Goal: Transaction & Acquisition: Purchase product/service

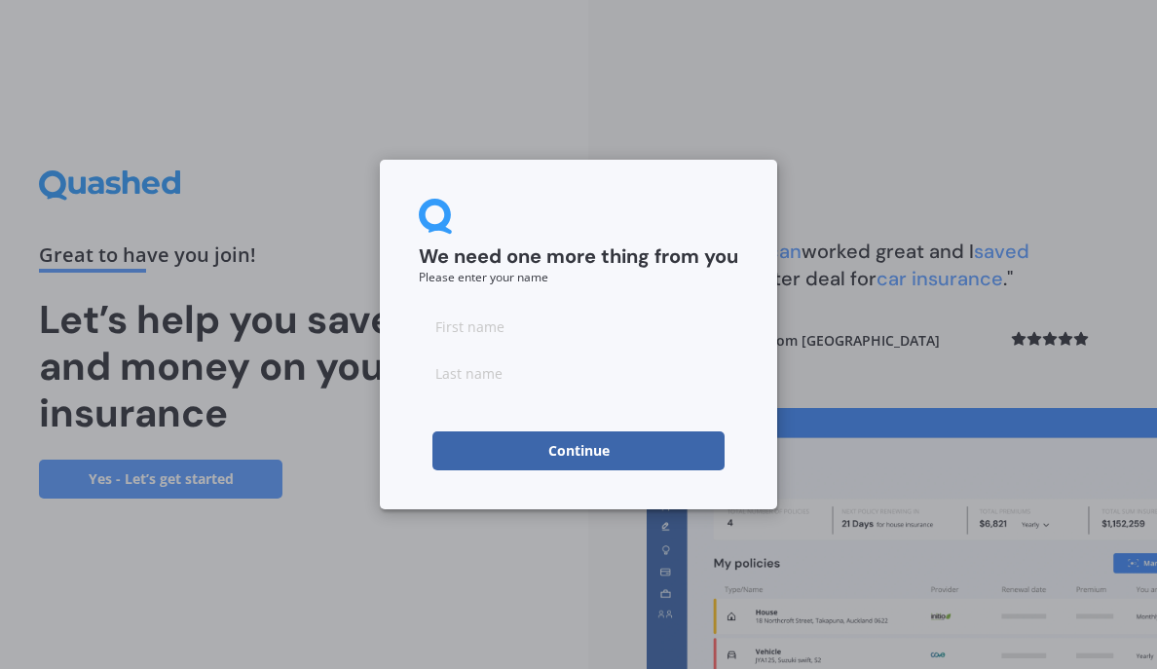
click at [514, 326] on input at bounding box center [578, 326] width 319 height 39
type input "[PERSON_NAME]"
click at [547, 378] on input at bounding box center [578, 373] width 319 height 39
type input "[DEMOGRAPHIC_DATA]"
click at [581, 458] on button "Continue" at bounding box center [578, 450] width 292 height 39
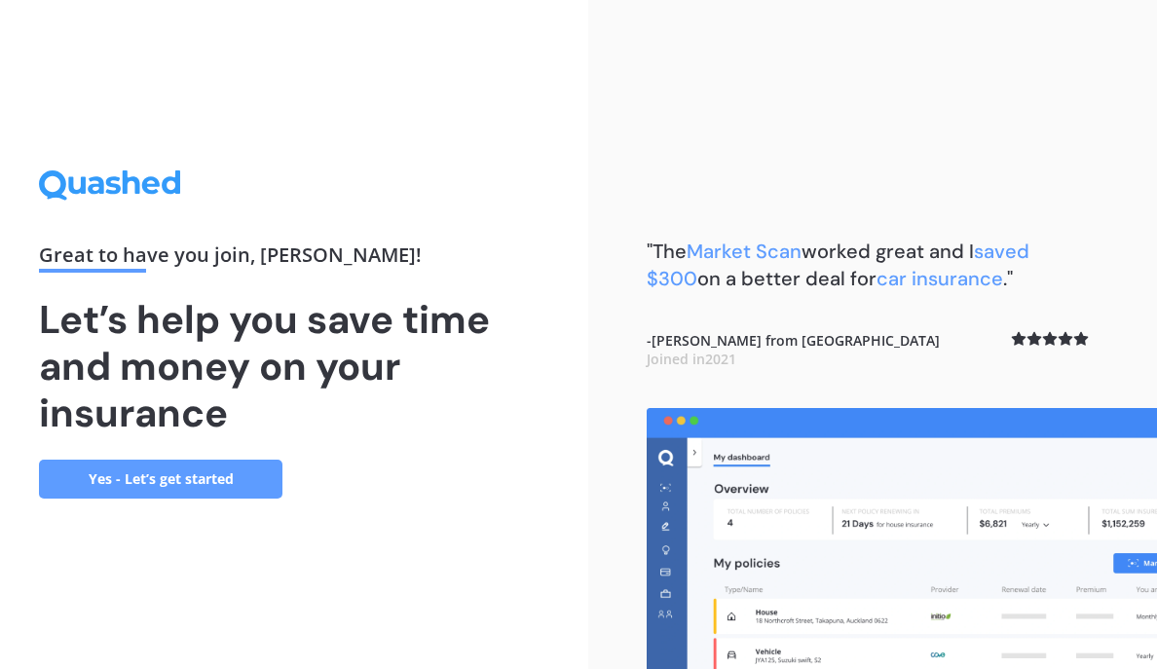
click at [200, 490] on link "Yes - Let’s get started" at bounding box center [160, 479] width 243 height 39
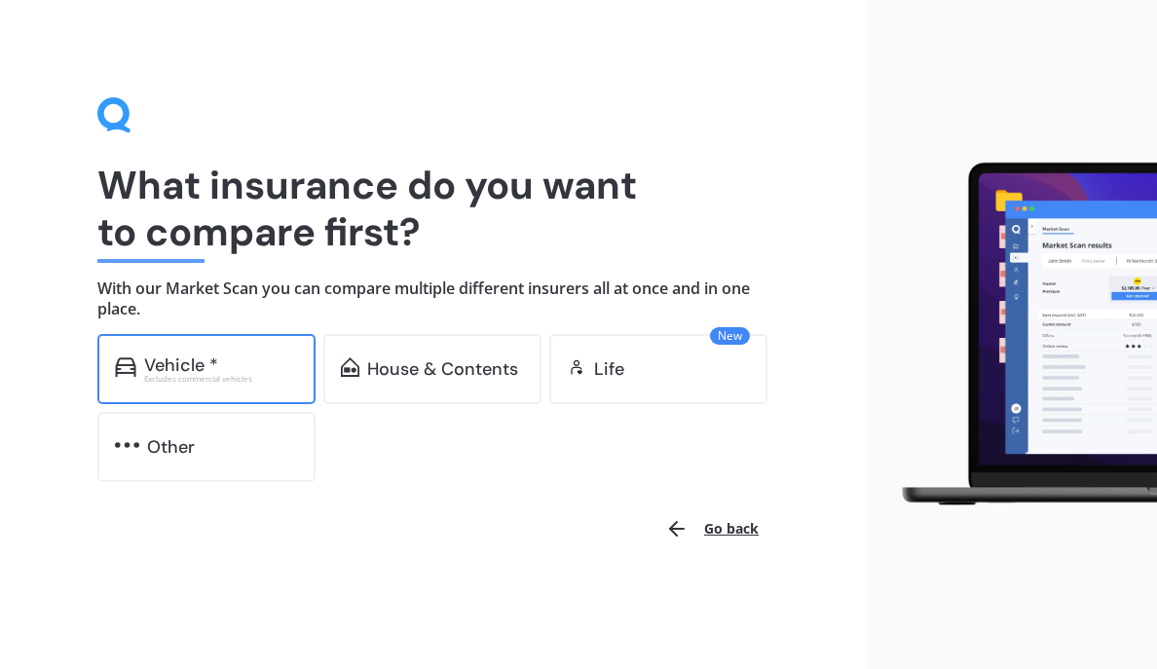
click at [189, 378] on div "Excludes commercial vehicles" at bounding box center [221, 379] width 154 height 8
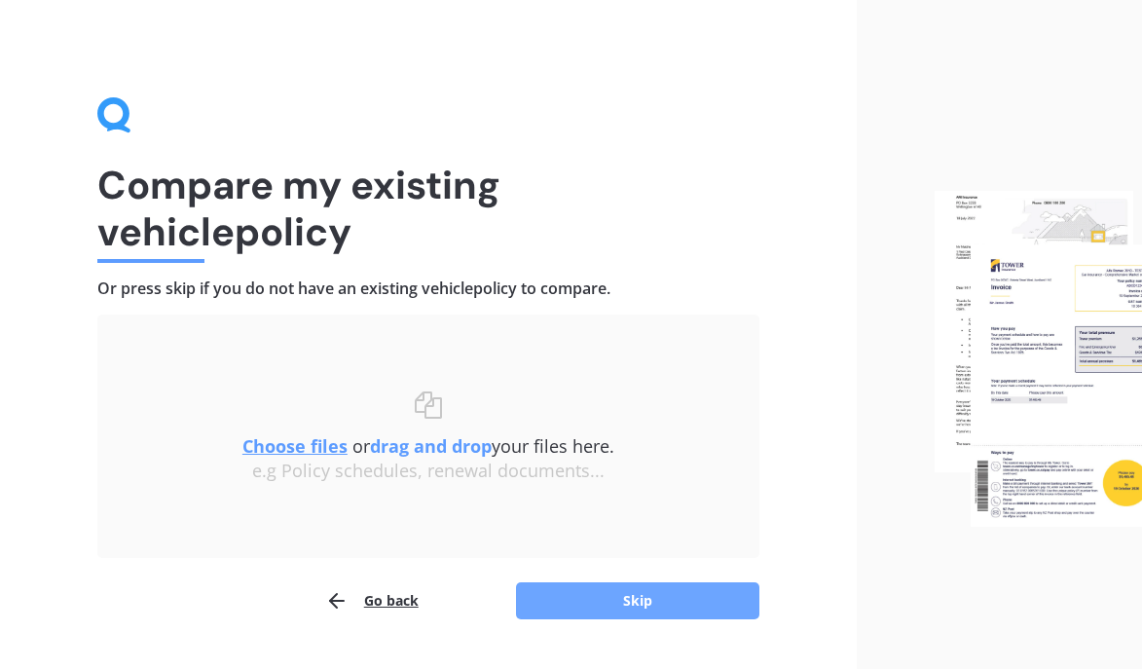
click at [647, 611] on button "Skip" at bounding box center [637, 600] width 243 height 37
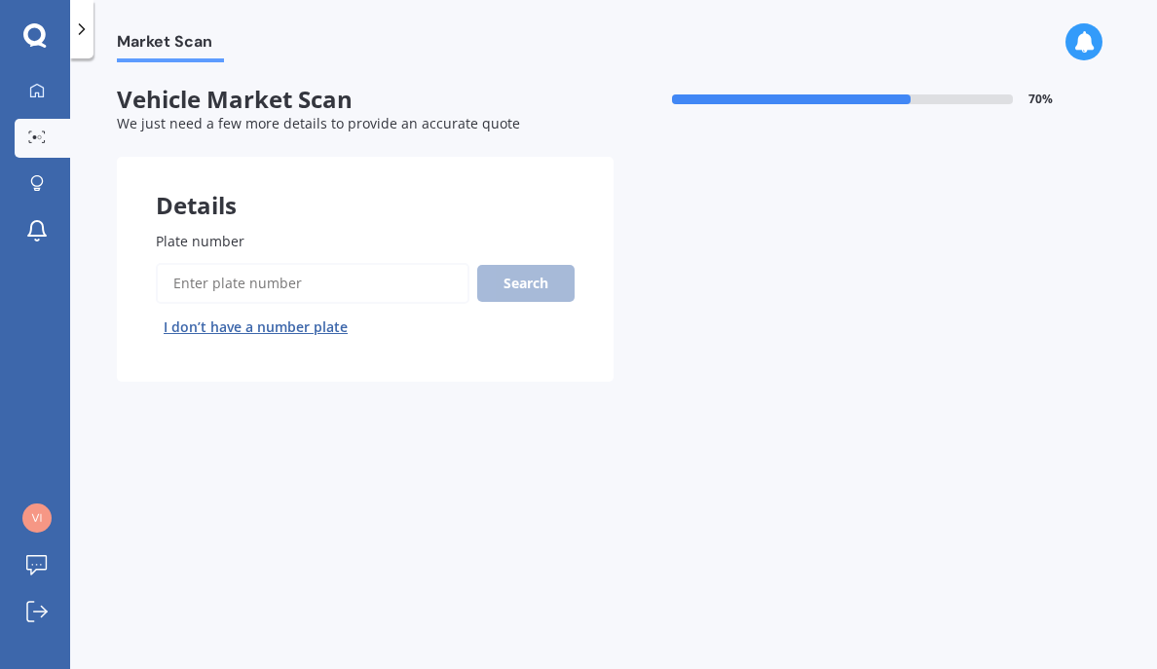
click at [222, 279] on input "Plate number" at bounding box center [313, 283] width 314 height 41
type input "VIKKIT"
click at [527, 305] on div "Search I don’t have a number plate" at bounding box center [365, 303] width 419 height 80
click at [526, 288] on button "Search" at bounding box center [525, 283] width 97 height 37
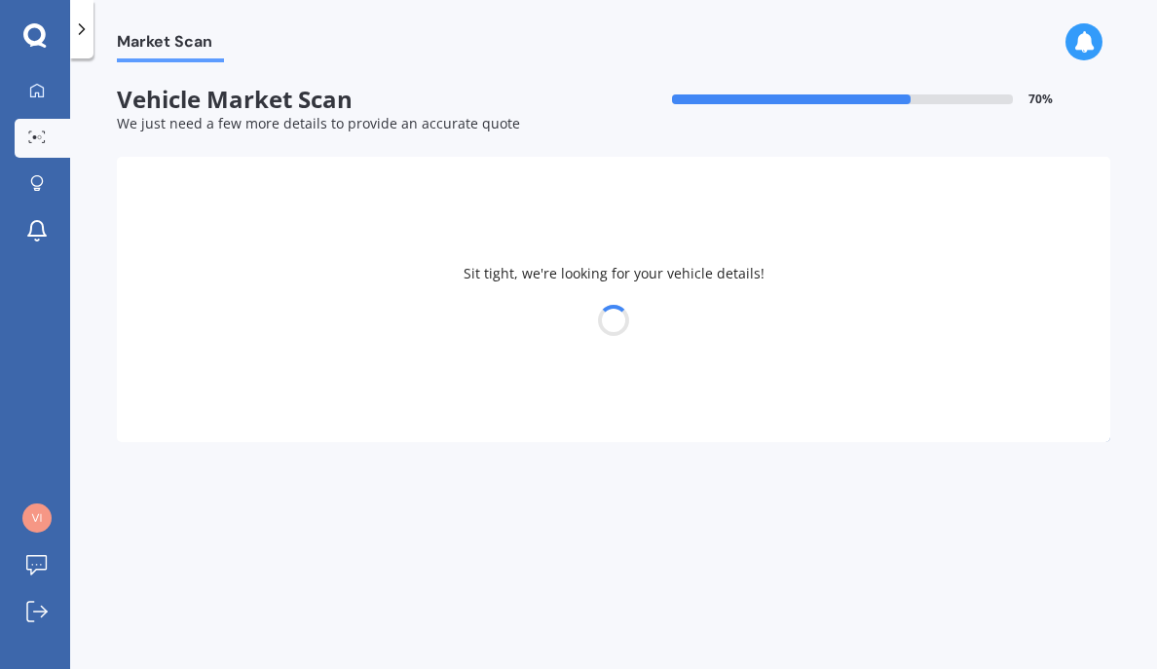
select select "TOYOTA"
select select "HIGHLANDER"
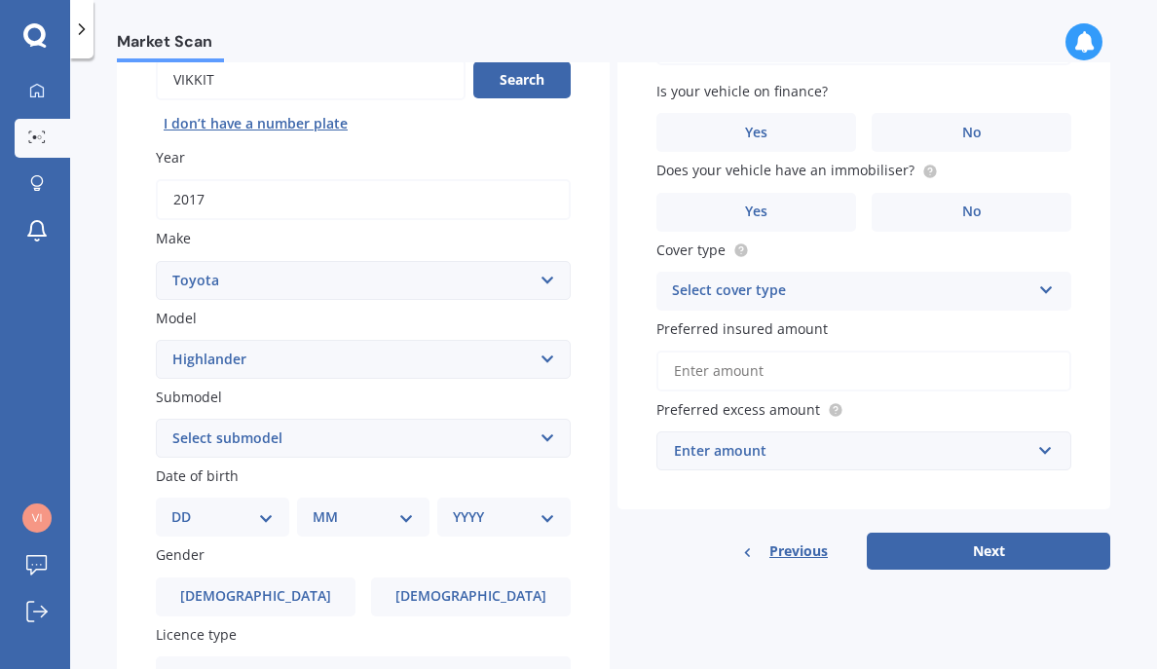
scroll to position [185, 0]
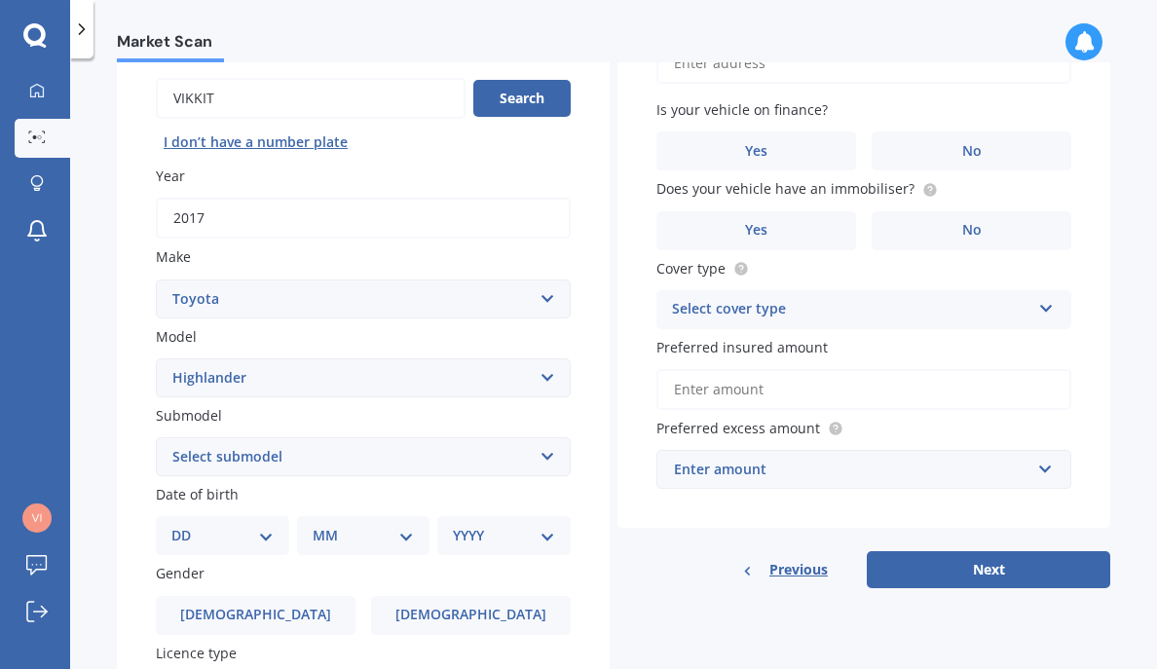
click at [312, 460] on select "Select submodel (All other) Hybrid Petrol V6 2WD Petrol V6 4WD" at bounding box center [363, 456] width 415 height 39
select select "PETROL V6 4WD"
click at [156, 437] on select "Select submodel (All other) Hybrid Petrol V6 2WD Petrol V6 4WD" at bounding box center [363, 456] width 415 height 39
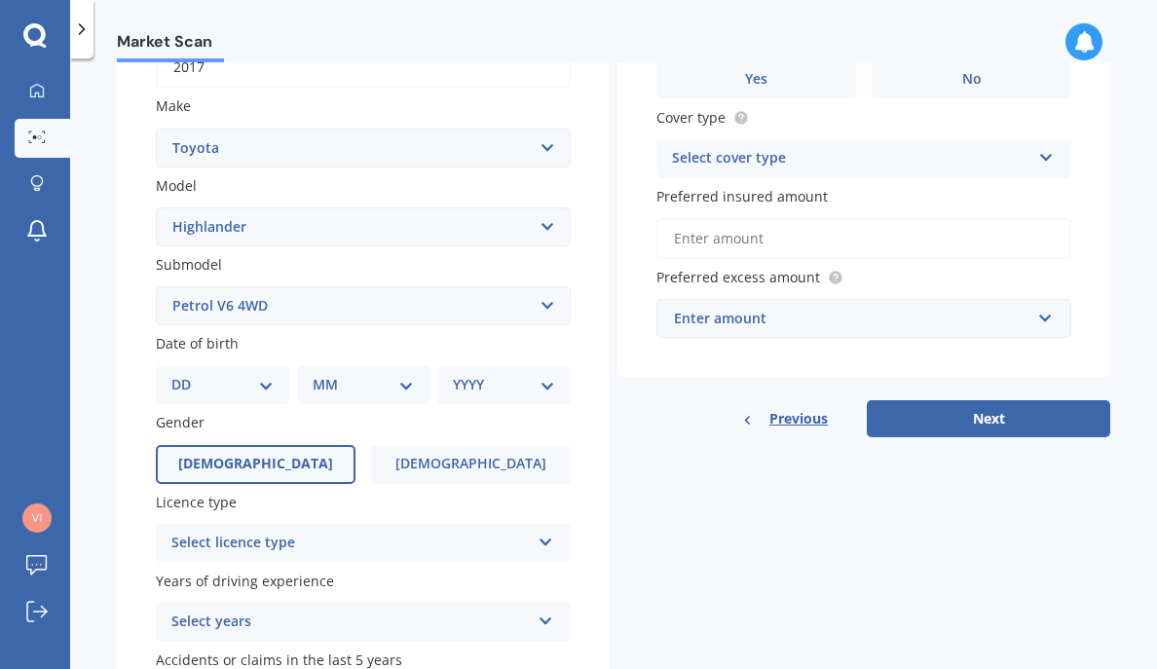
scroll to position [380, 0]
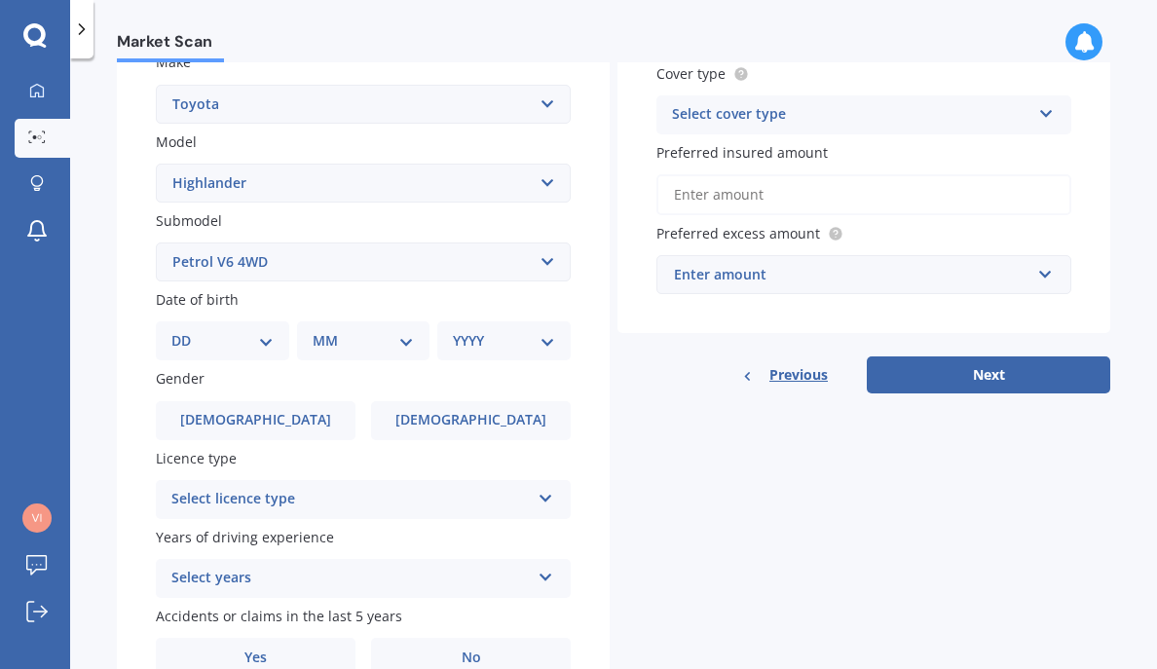
click at [224, 343] on select "DD 01 02 03 04 05 06 07 08 09 10 11 12 13 14 15 16 17 18 19 20 21 22 23 24 25 2…" at bounding box center [222, 340] width 102 height 21
select select "15"
click at [187, 330] on select "DD 01 02 03 04 05 06 07 08 09 10 11 12 13 14 15 16 17 18 19 20 21 22 23 24 25 2…" at bounding box center [222, 340] width 102 height 21
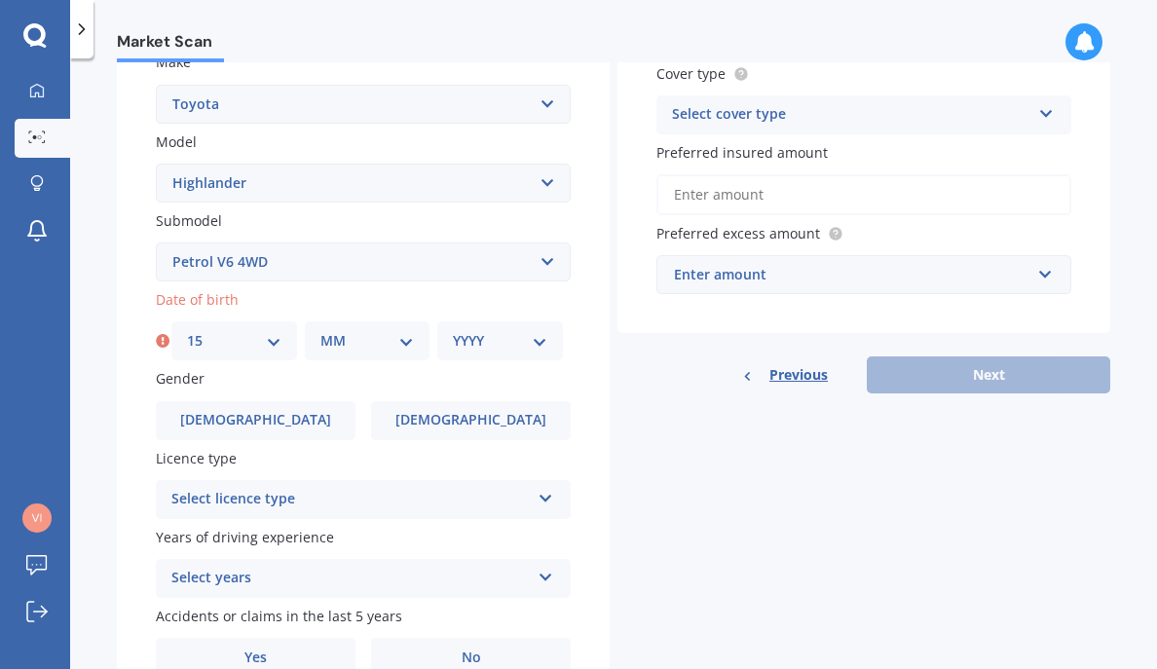
click at [348, 360] on div "MM 01 02 03 04 05 06 07 08 09 10 11 12" at bounding box center [368, 340] width 126 height 39
click at [349, 345] on select "MM 01 02 03 04 05 06 07 08 09 10 11 12" at bounding box center [367, 340] width 94 height 21
select select "01"
click at [320, 330] on select "MM 01 02 03 04 05 06 07 08 09 10 11 12" at bounding box center [367, 340] width 94 height 21
click at [473, 335] on select "YYYY 2025 2024 2023 2022 2021 2020 2019 2018 2017 2016 2015 2014 2013 2012 2011…" at bounding box center [500, 340] width 94 height 21
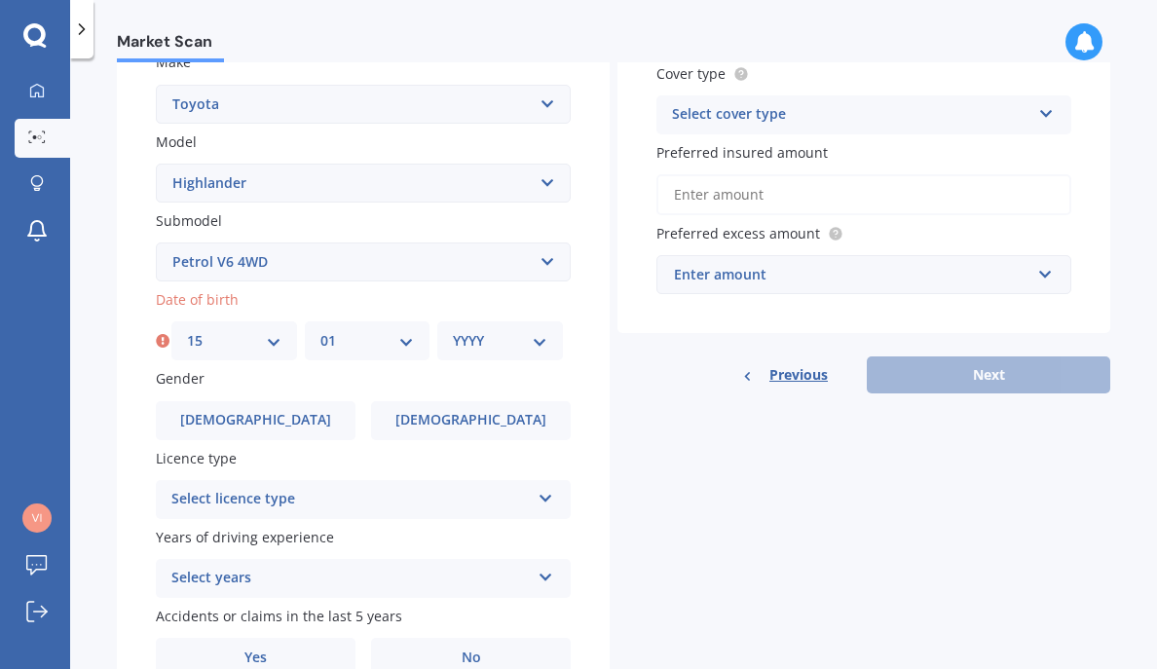
select select "1985"
click at [453, 330] on select "YYYY 2025 2024 2023 2022 2021 2020 2019 2018 2017 2016 2015 2014 2013 2012 2011…" at bounding box center [500, 340] width 94 height 21
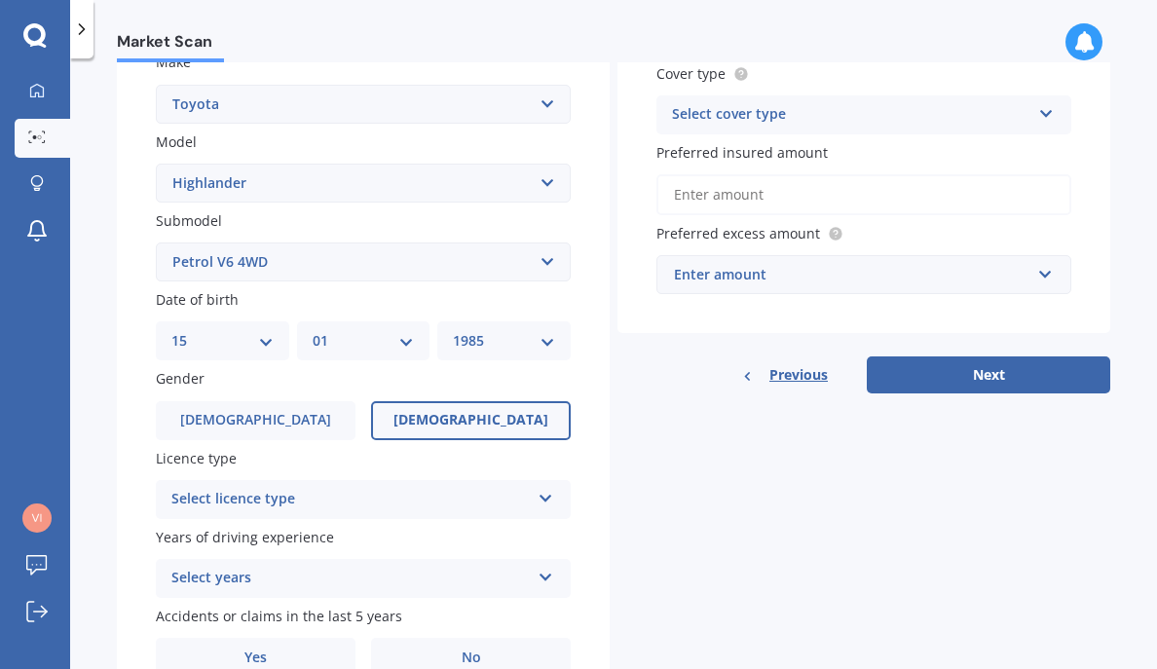
click at [415, 416] on label "[DEMOGRAPHIC_DATA]" at bounding box center [471, 420] width 200 height 39
click at [0, 0] on input "[DEMOGRAPHIC_DATA]" at bounding box center [0, 0] width 0 height 0
click at [360, 498] on div "Select licence type" at bounding box center [350, 499] width 358 height 23
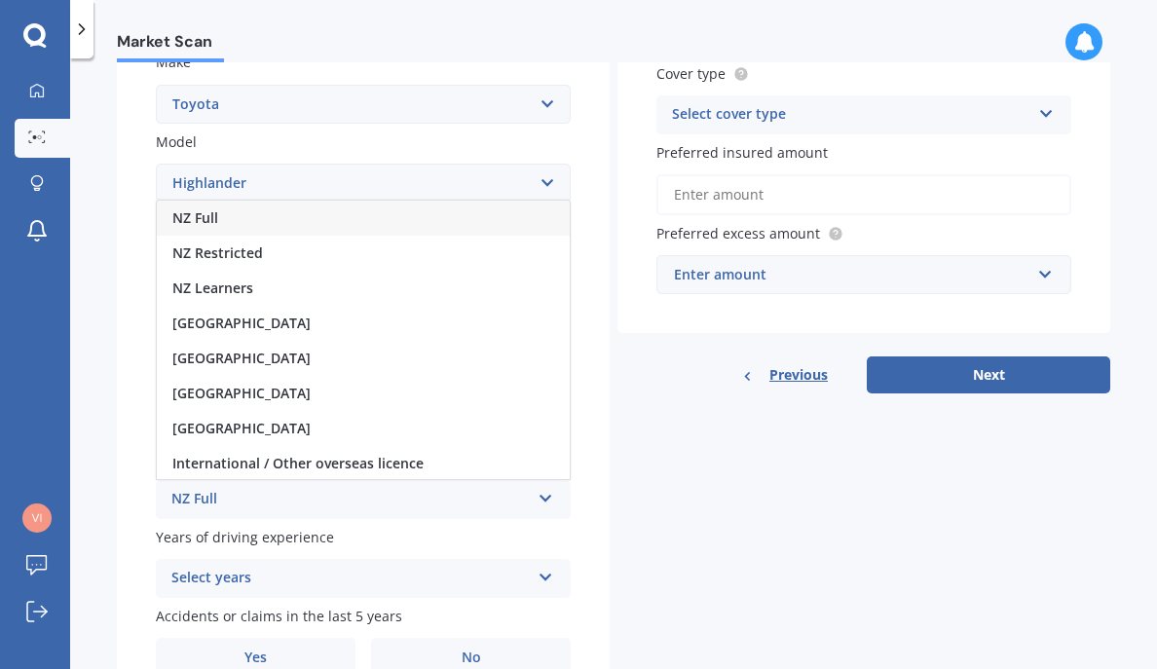
click at [216, 211] on span "NZ Full" at bounding box center [195, 217] width 46 height 19
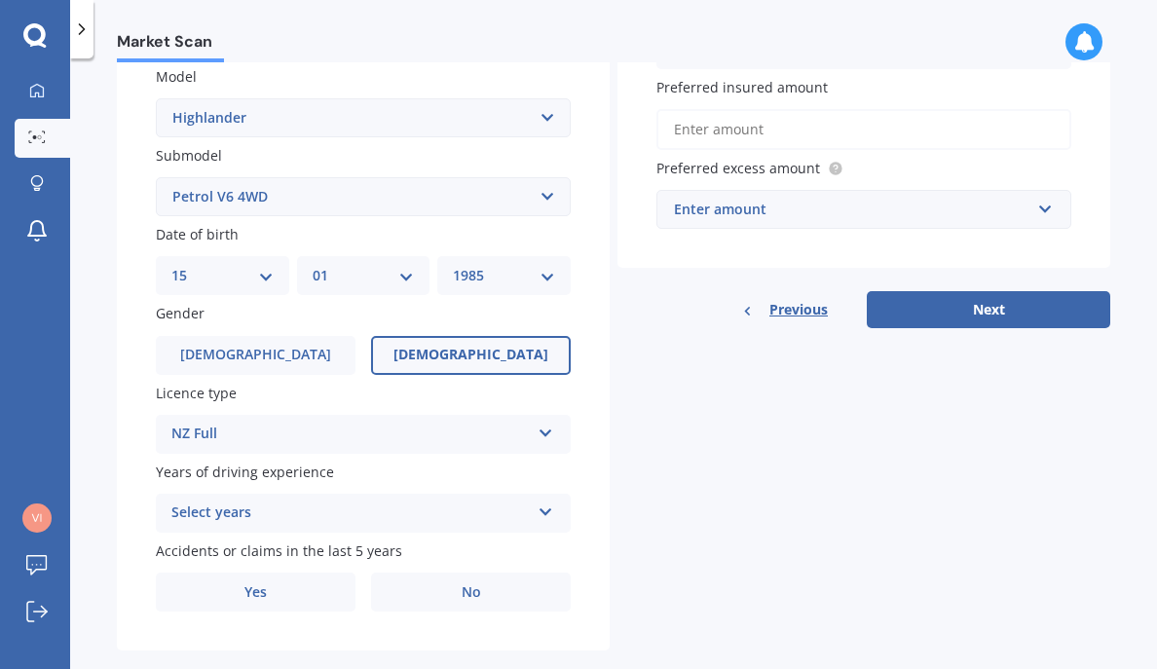
scroll to position [477, 0]
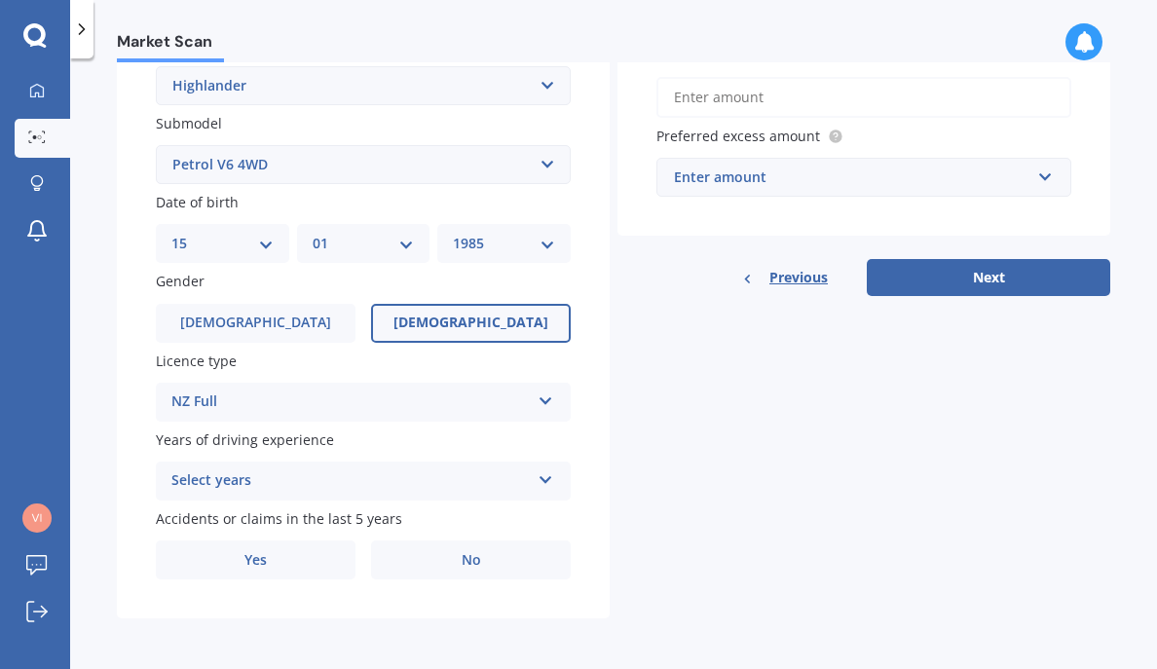
click at [344, 474] on div "Select years" at bounding box center [350, 480] width 358 height 23
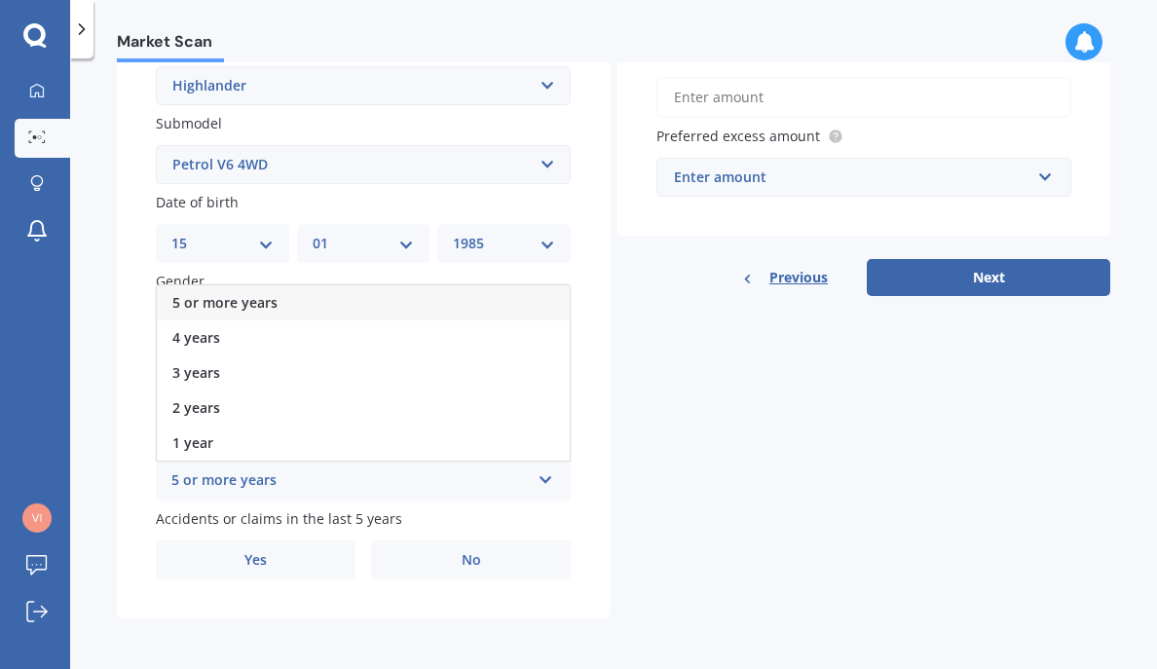
click at [241, 305] on span "5 or more years" at bounding box center [224, 302] width 105 height 19
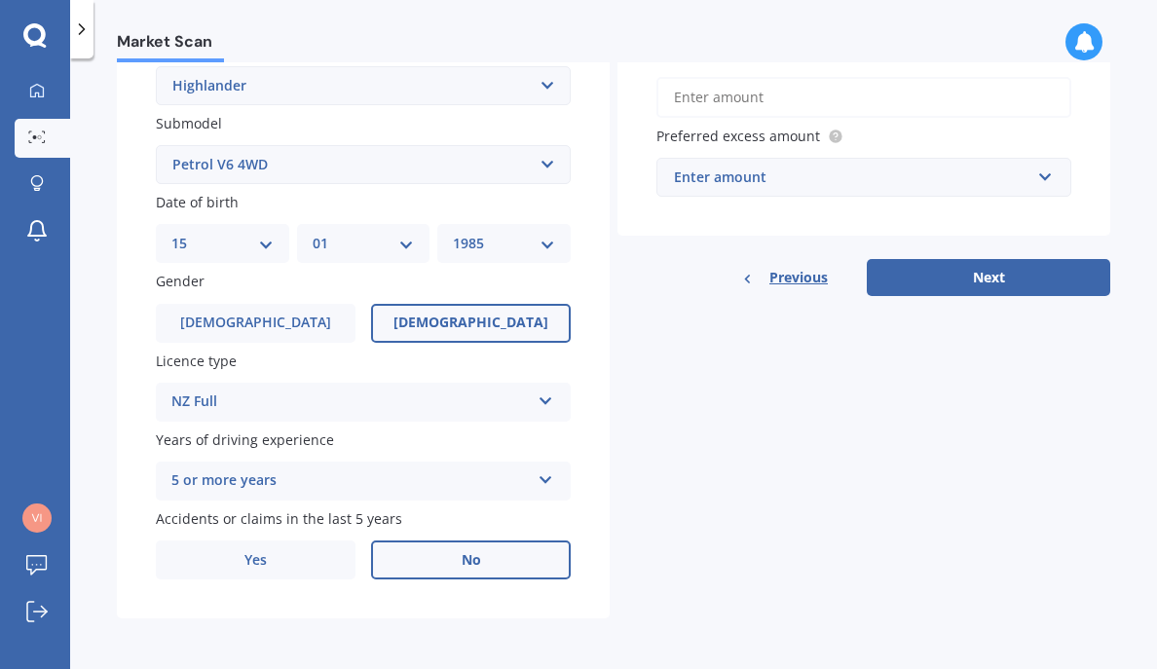
click at [478, 559] on label "No" at bounding box center [471, 559] width 200 height 39
click at [0, 0] on input "No" at bounding box center [0, 0] width 0 height 0
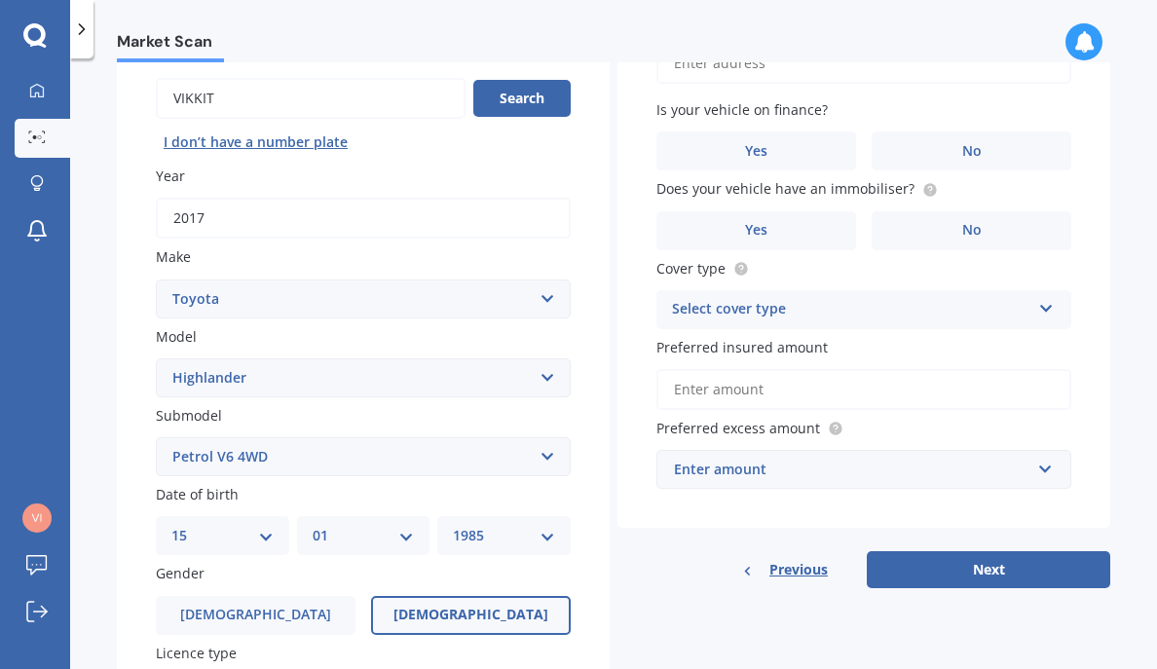
scroll to position [0, 0]
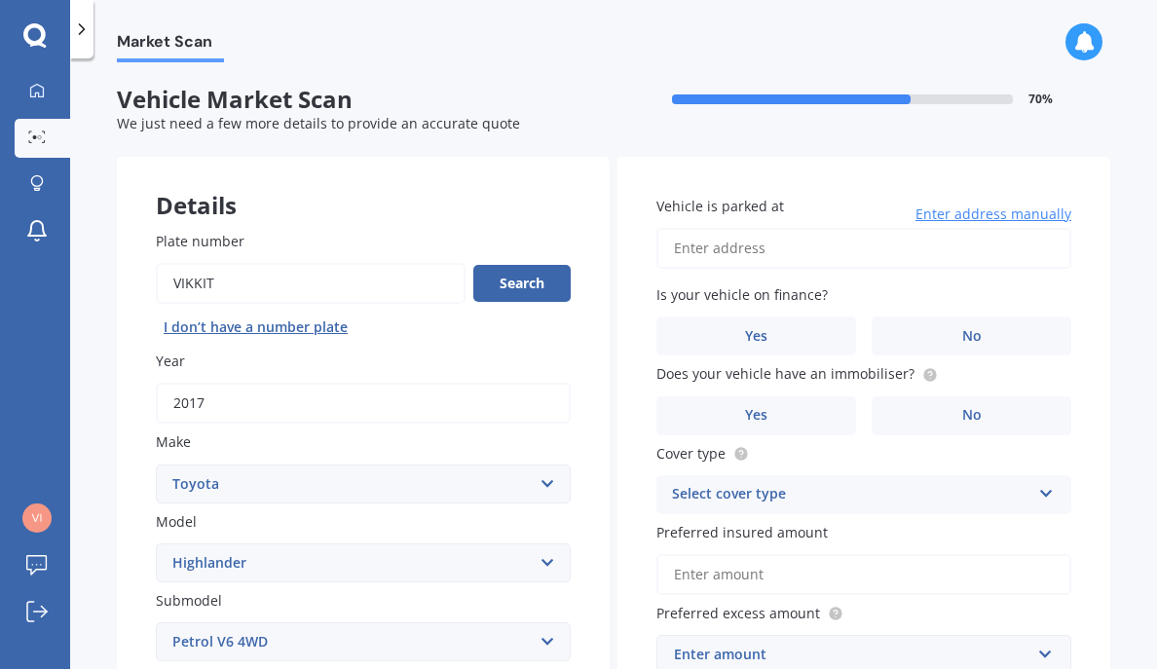
click at [885, 254] on input "Vehicle is parked at" at bounding box center [863, 248] width 415 height 41
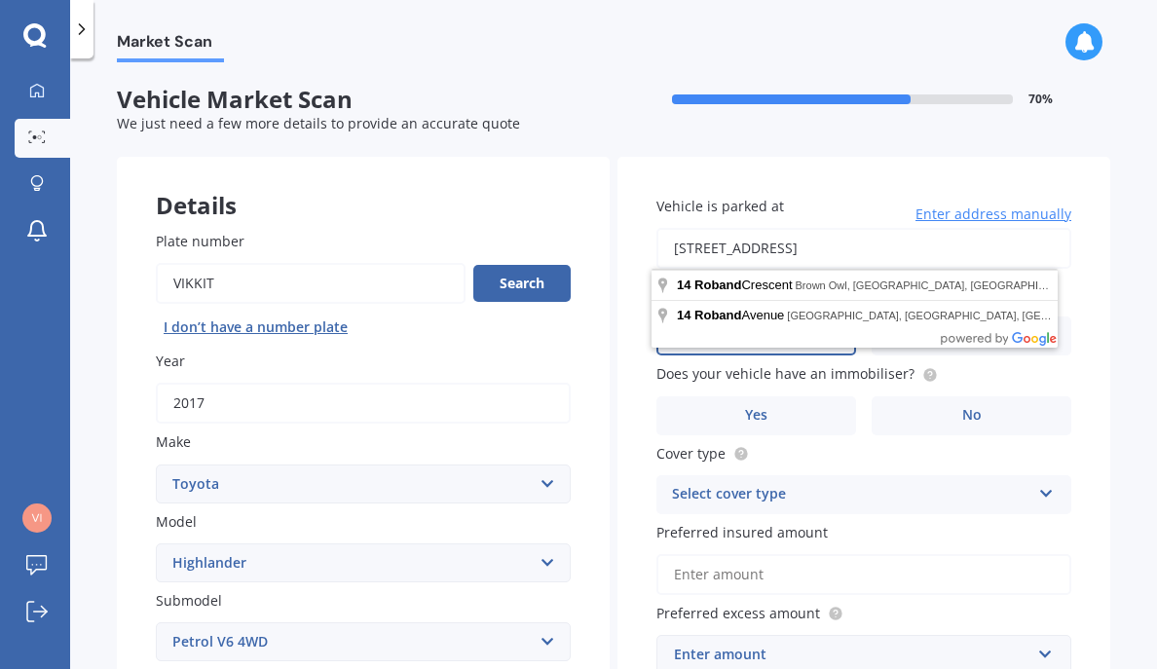
type input "[STREET_ADDRESS]"
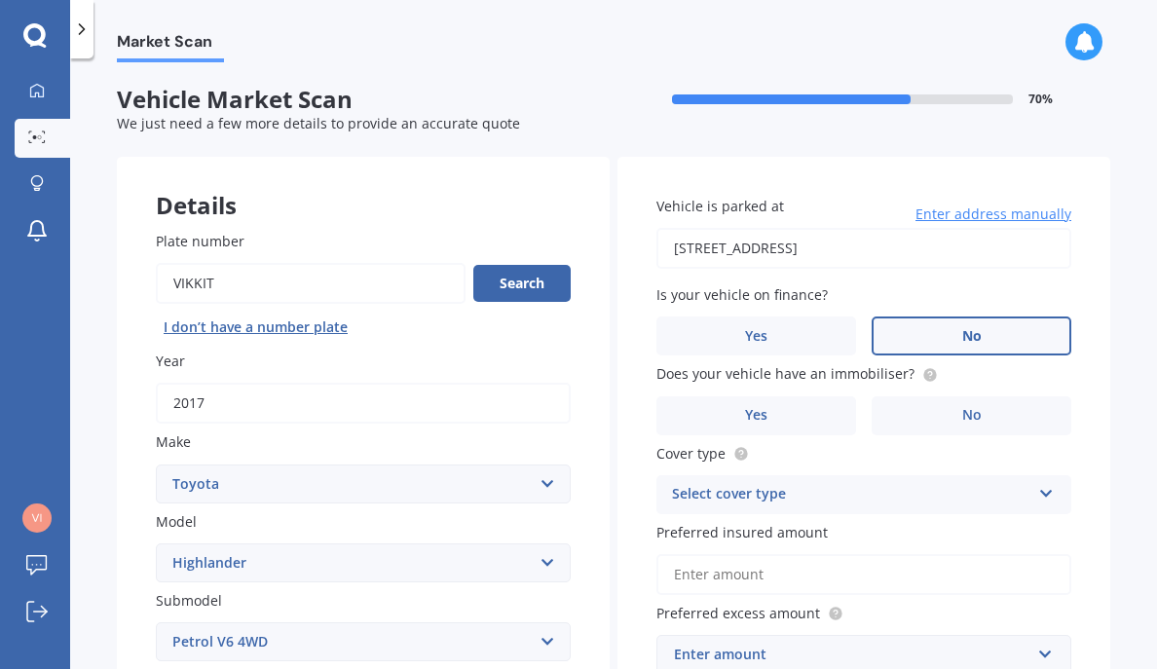
click at [1024, 331] on label "No" at bounding box center [972, 336] width 200 height 39
click at [0, 0] on input "No" at bounding box center [0, 0] width 0 height 0
click at [996, 419] on label "No" at bounding box center [972, 415] width 200 height 39
click at [0, 0] on input "No" at bounding box center [0, 0] width 0 height 0
click at [849, 487] on div "Select cover type" at bounding box center [851, 494] width 358 height 23
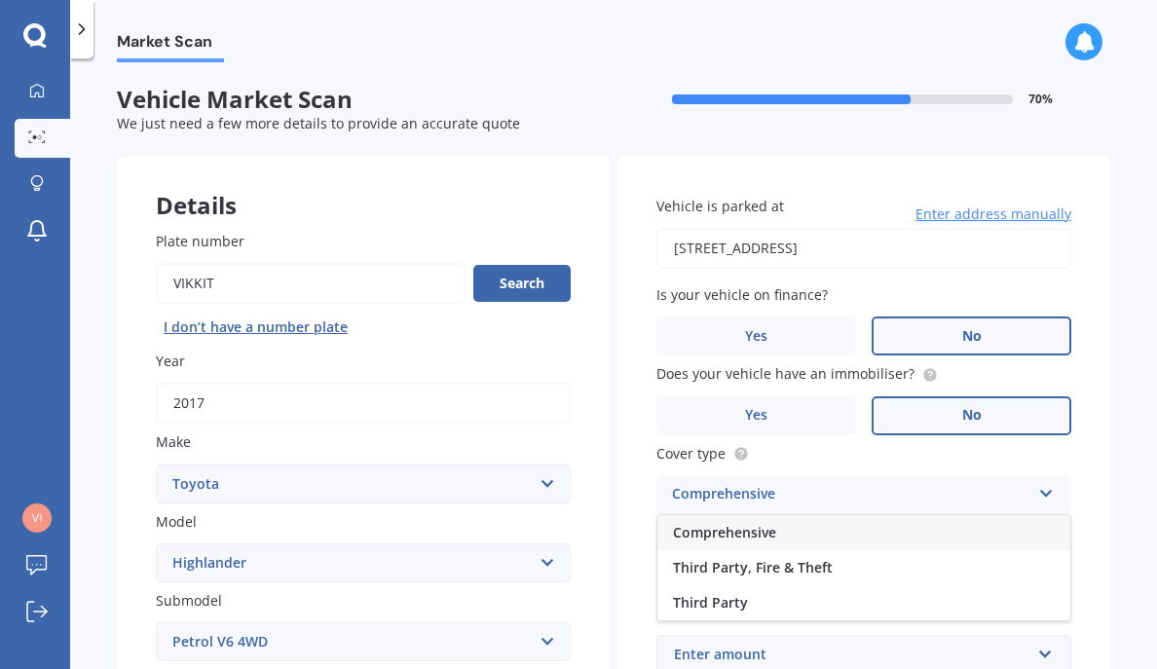
click at [712, 538] on span "Comprehensive" at bounding box center [724, 532] width 103 height 19
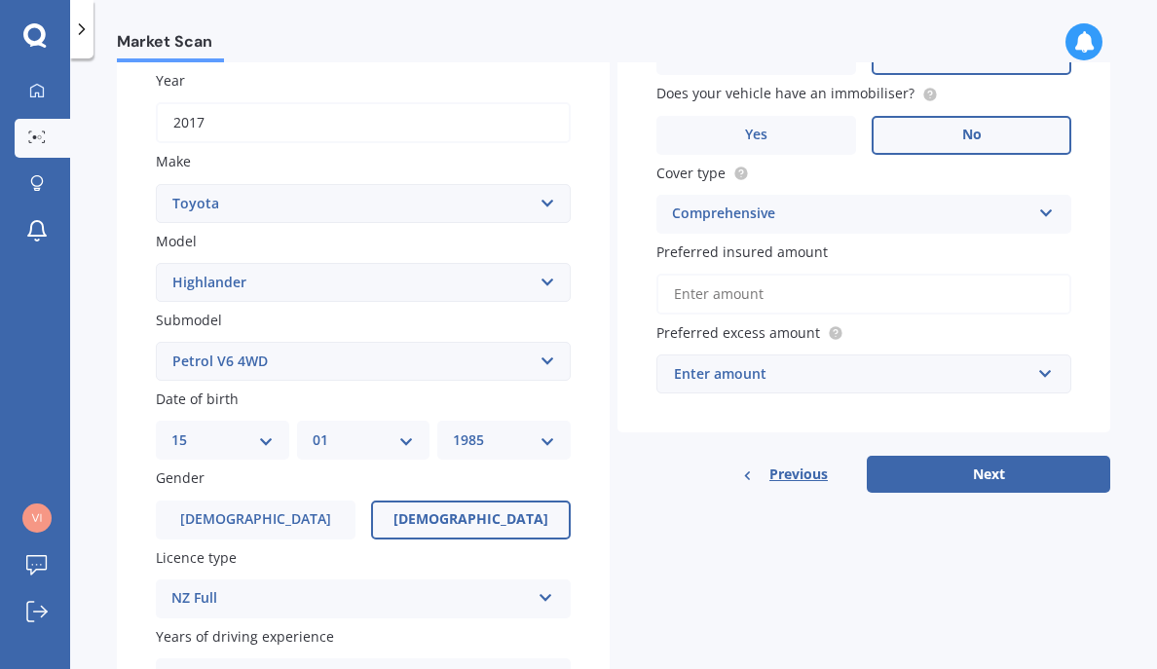
scroll to position [292, 0]
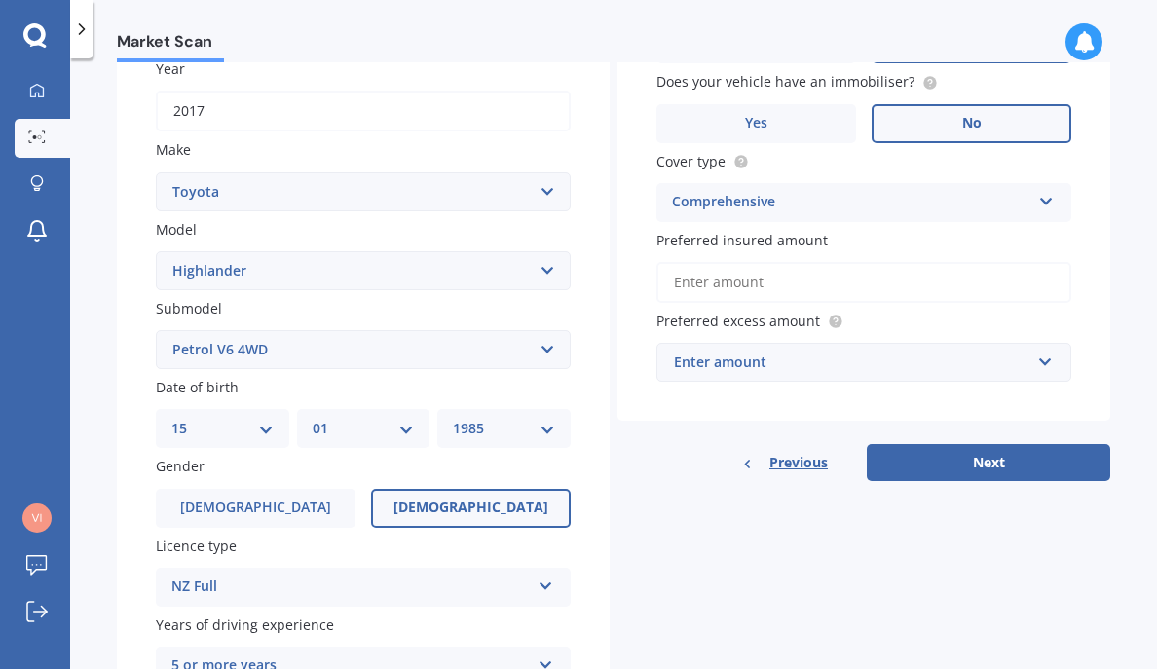
click at [697, 281] on input "Preferred insured amount" at bounding box center [863, 282] width 415 height 41
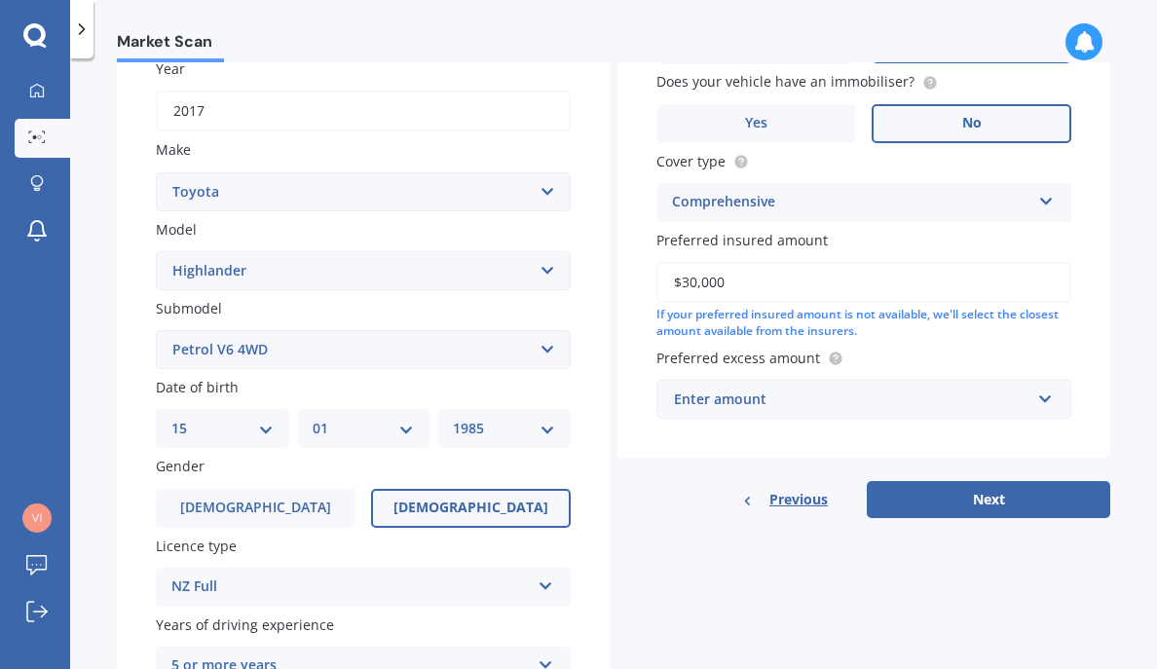
type input "$30,000"
click at [702, 382] on input "text" at bounding box center [856, 399] width 397 height 37
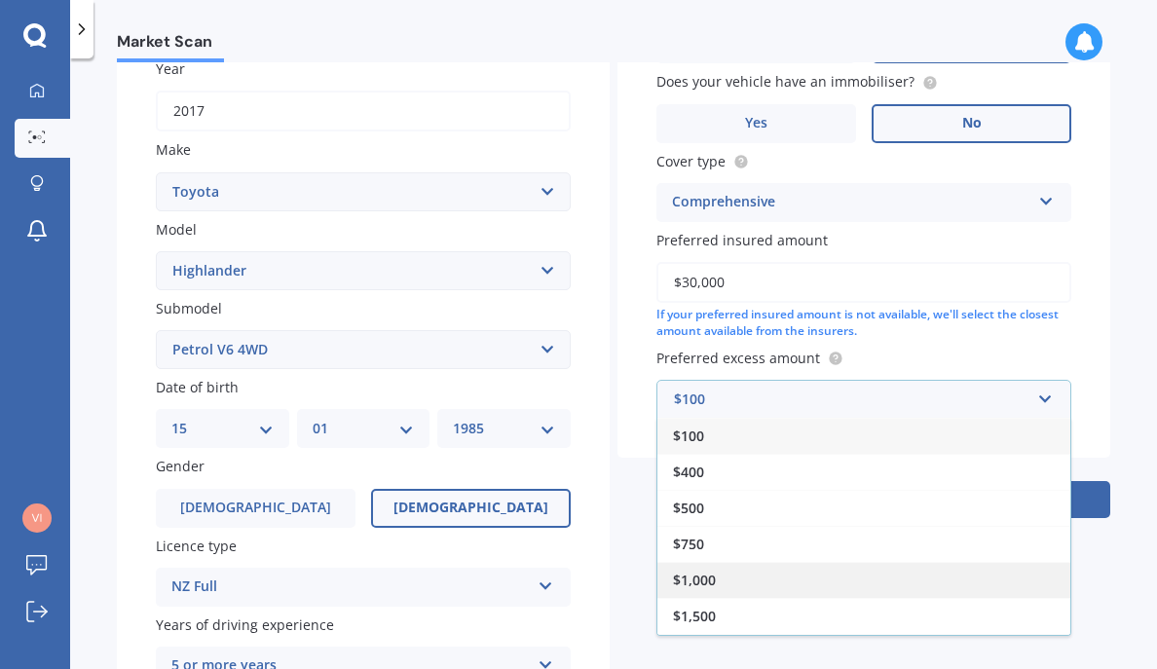
click at [740, 572] on div "$1,000" at bounding box center [863, 580] width 413 height 36
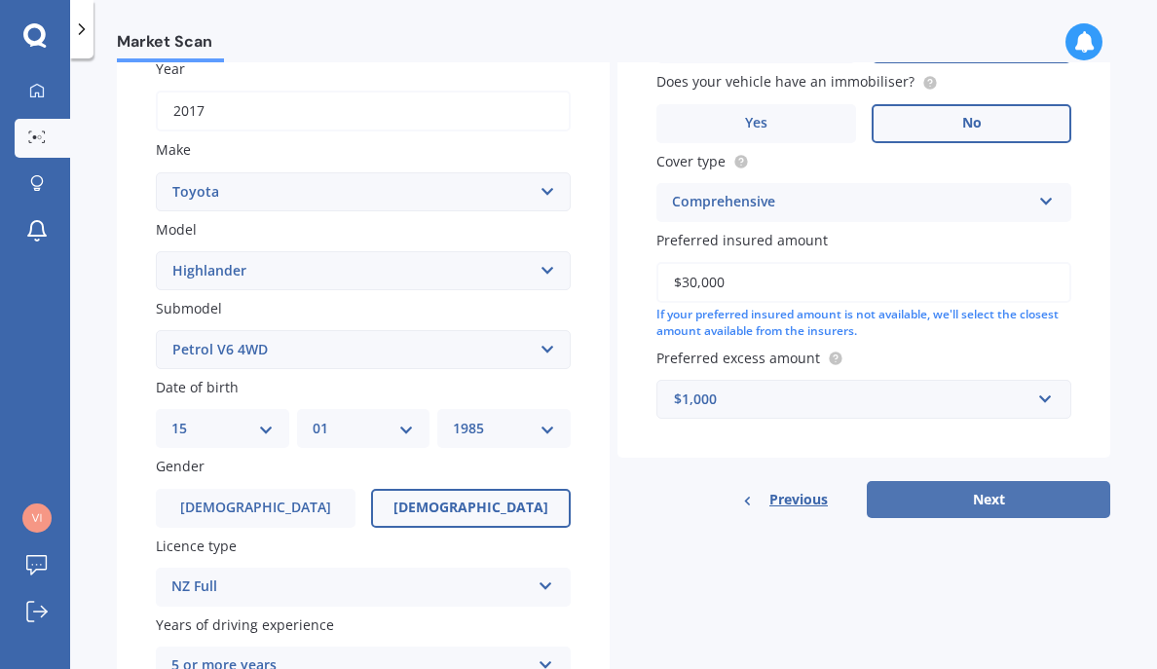
click at [1073, 508] on button "Next" at bounding box center [988, 499] width 243 height 37
select select "15"
select select "01"
select select "1985"
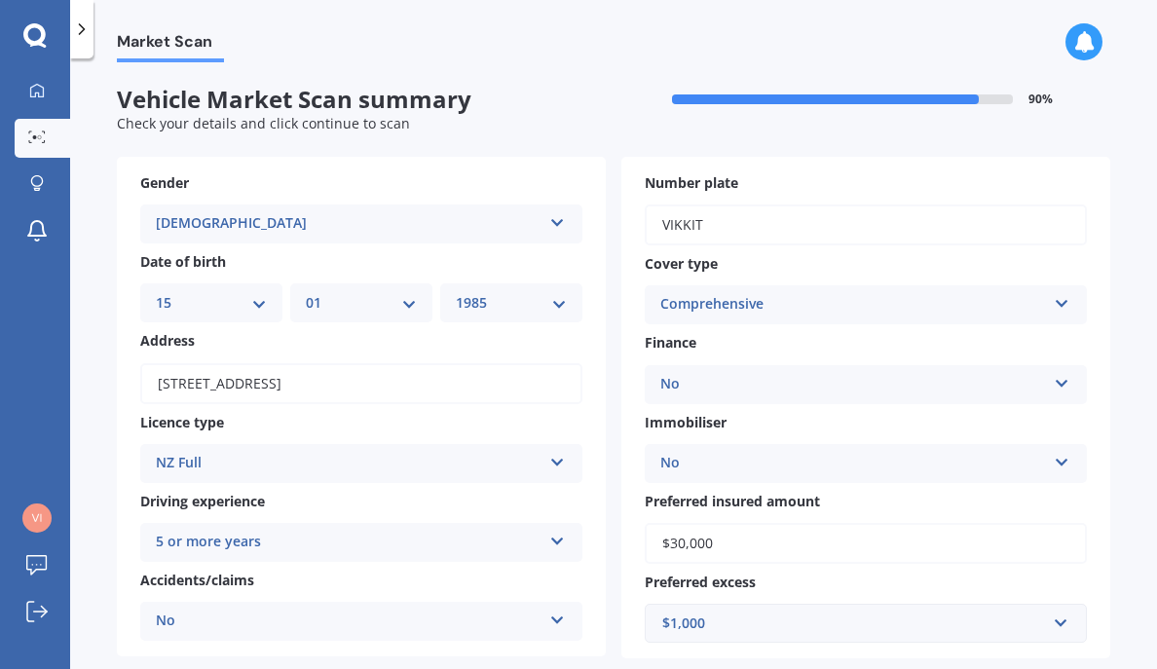
scroll to position [336, 0]
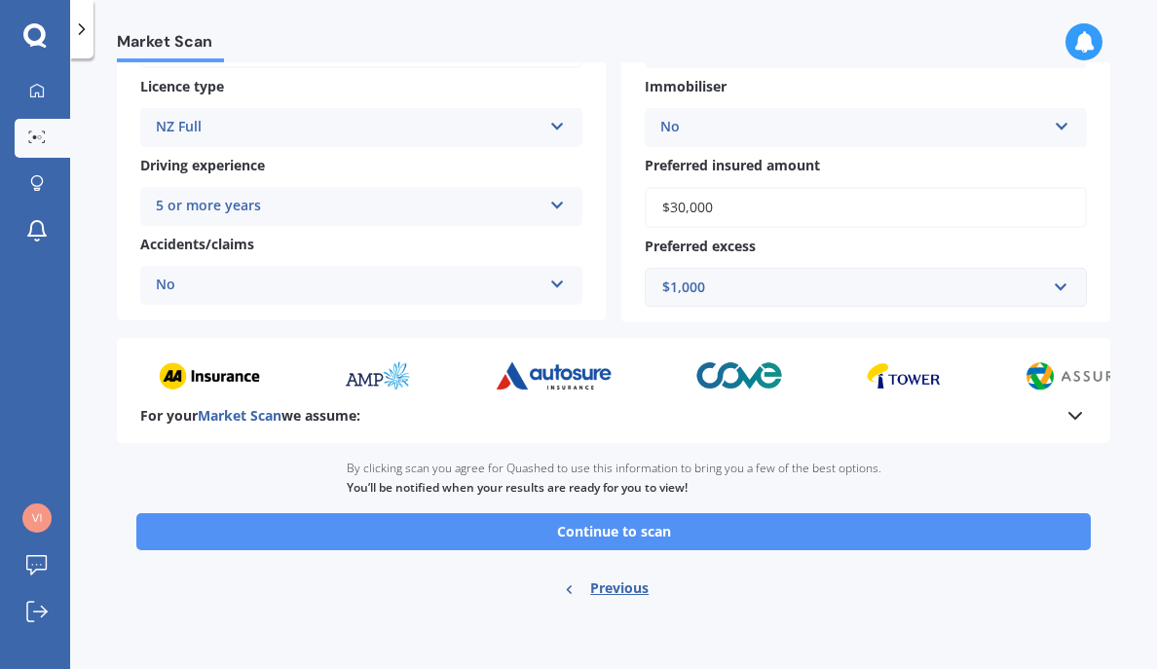
click at [648, 536] on button "Continue to scan" at bounding box center [613, 531] width 954 height 37
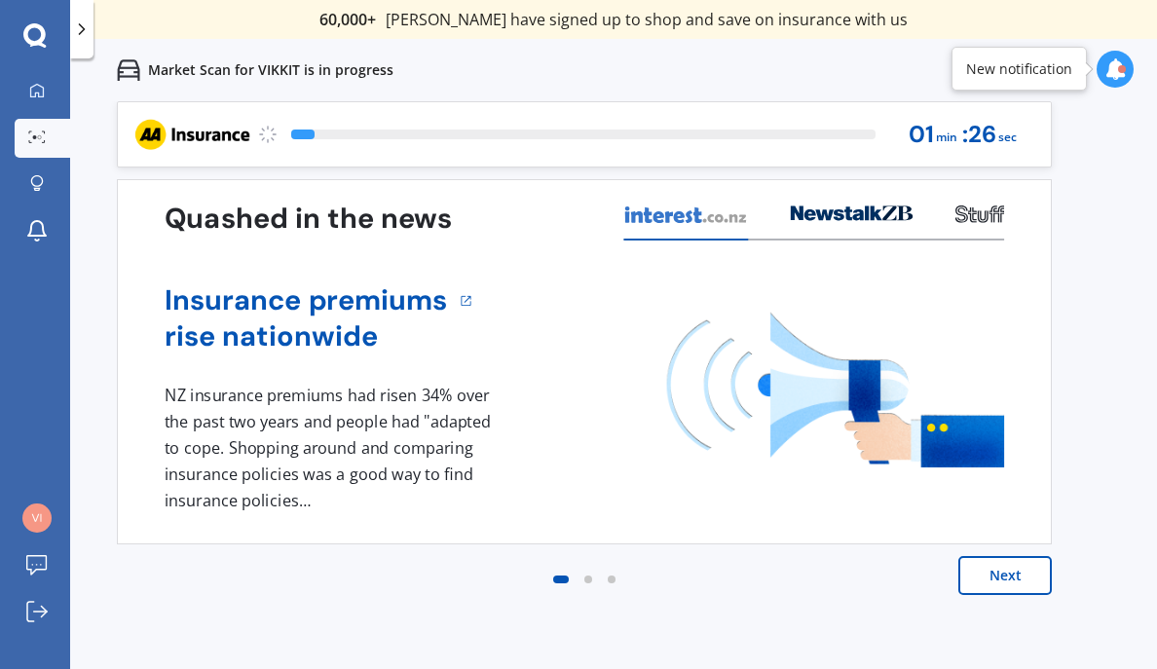
click at [980, 557] on button "Next" at bounding box center [1004, 575] width 93 height 39
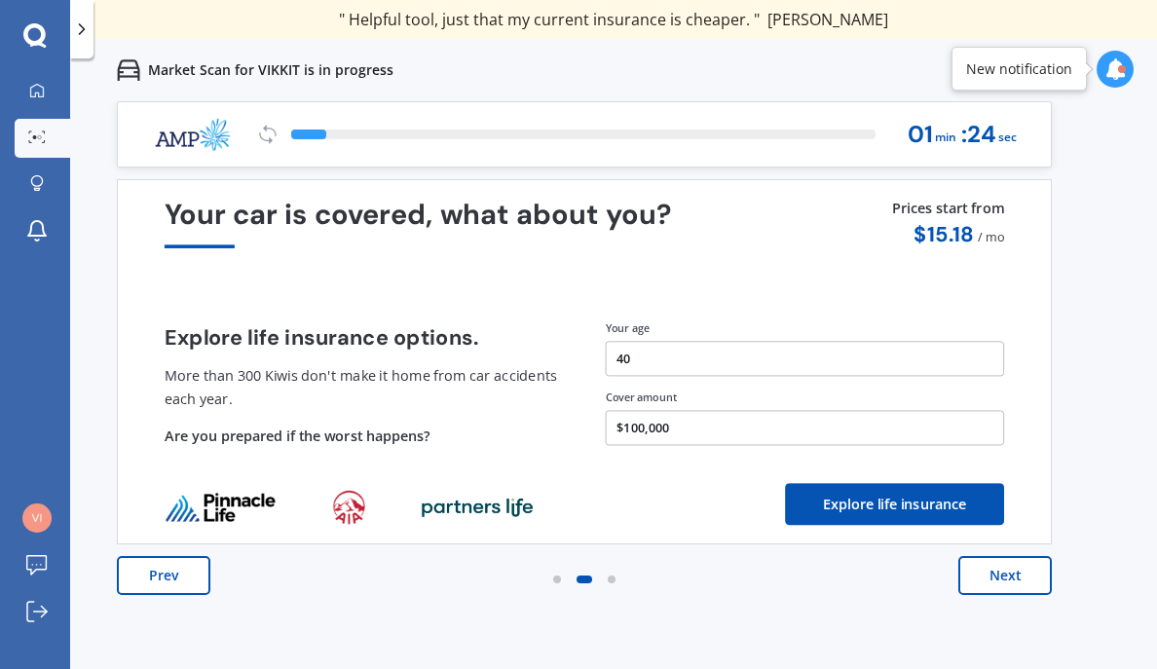
click at [1008, 586] on button "Next" at bounding box center [1004, 575] width 93 height 39
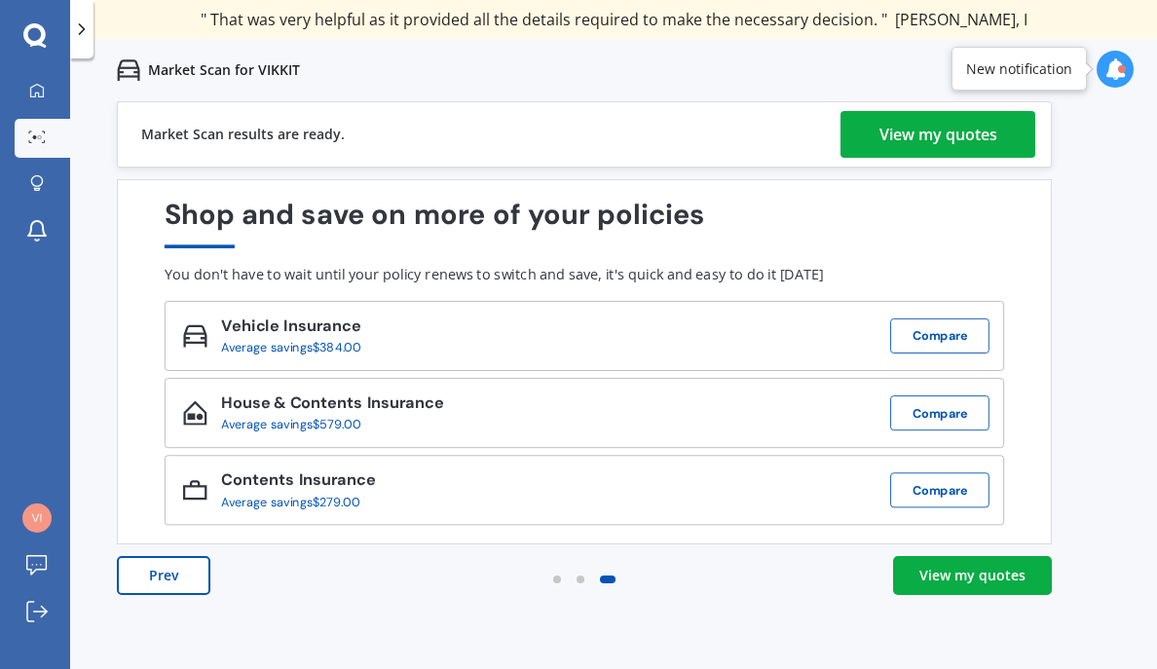
click at [945, 130] on div "View my quotes" at bounding box center [938, 134] width 118 height 47
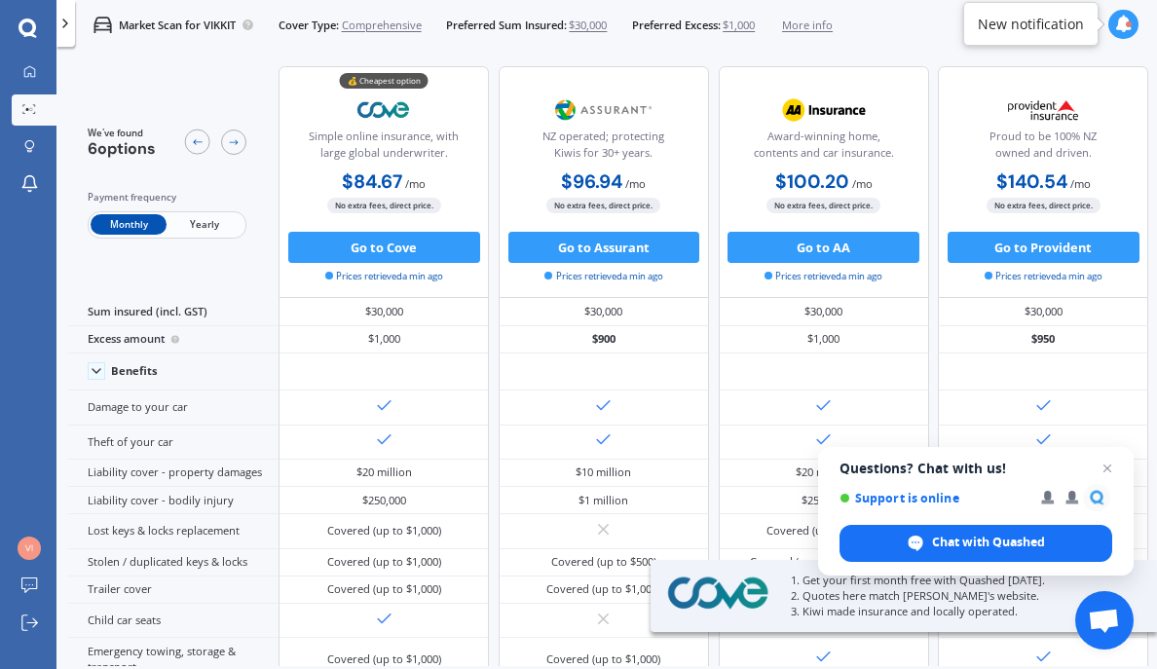
click at [219, 224] on span "Yearly" at bounding box center [205, 224] width 76 height 20
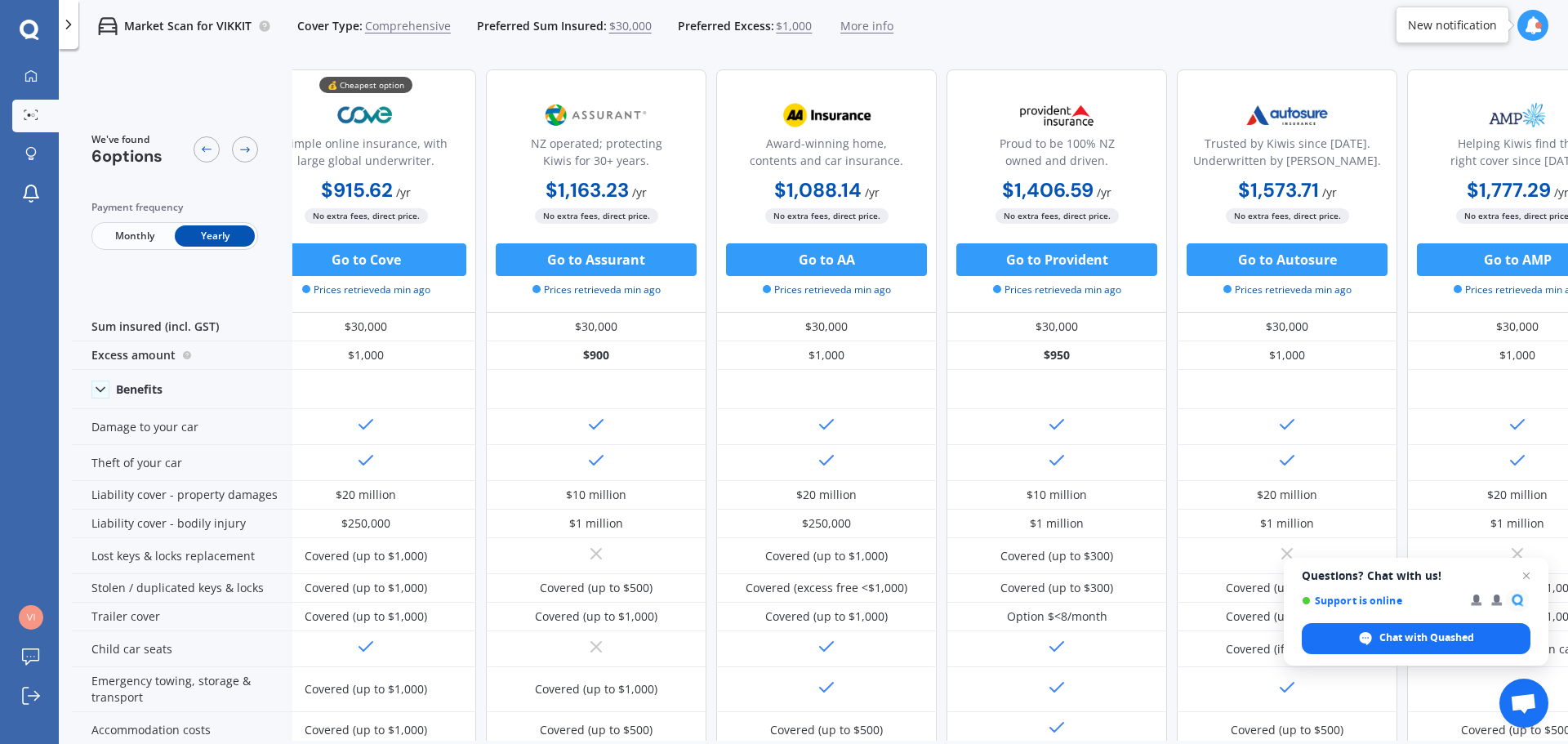
scroll to position [0, 14]
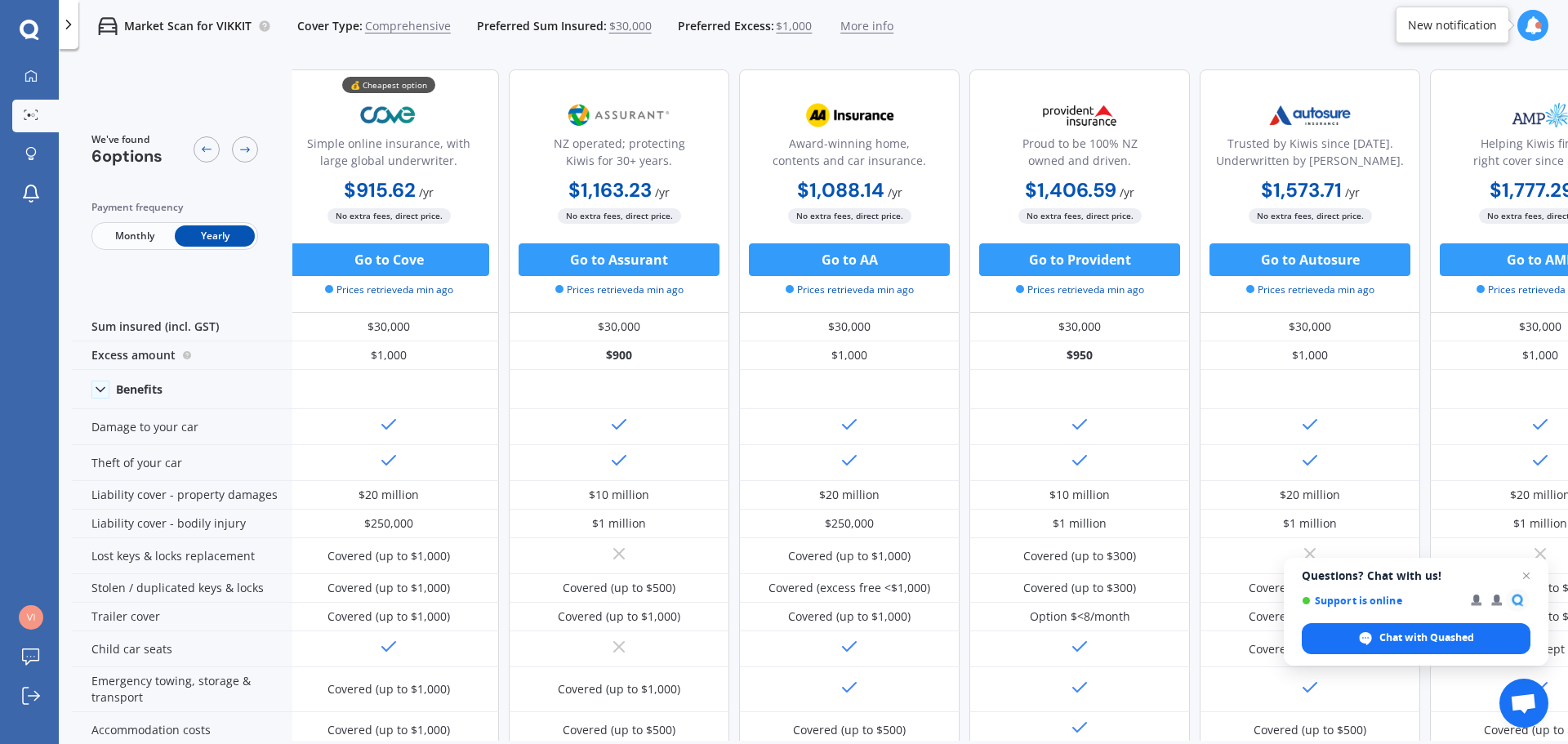
drag, startPoint x: 209, startPoint y: 28, endPoint x: 152, endPoint y: 34, distance: 57.3
click at [209, 28] on p "Market Scan for VIKKIT" at bounding box center [188, 25] width 127 height 16
click at [77, 28] on div at bounding box center [68, 24] width 19 height 49
